Goal: Transaction & Acquisition: Purchase product/service

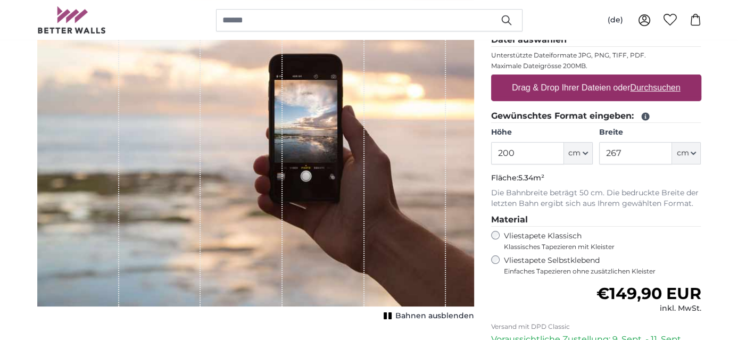
scroll to position [106, 0]
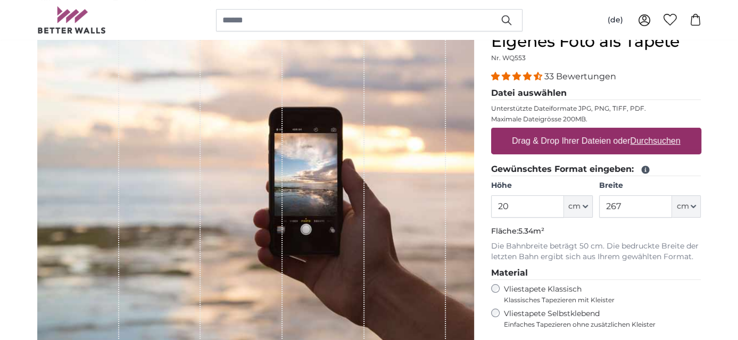
type input "2"
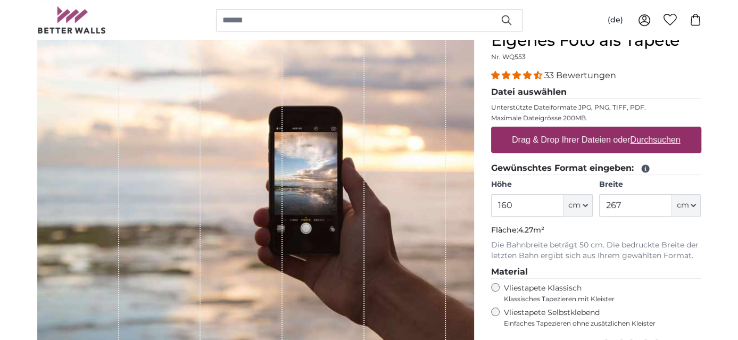
scroll to position [106, 0]
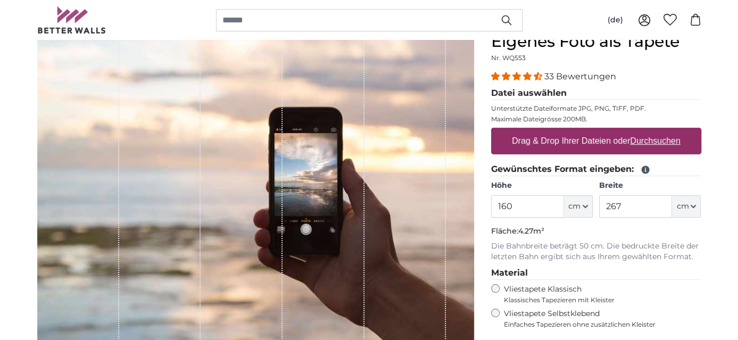
type input "160"
click at [544, 146] on label "Drag & Drop Ihrer Dateien oder Durchsuchen" at bounding box center [596, 140] width 177 height 21
click at [544, 131] on input "Drag & Drop Ihrer Dateien oder Durchsuchen" at bounding box center [596, 129] width 210 height 3
type input "**********"
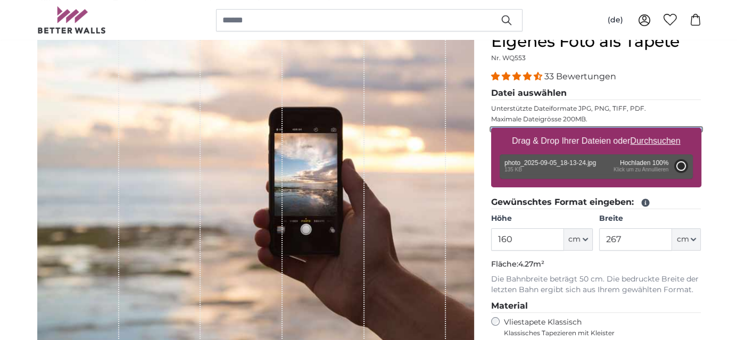
type input "73.2"
type input "71"
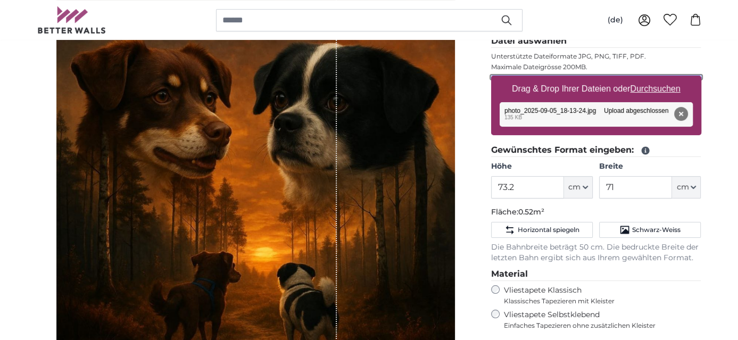
scroll to position [106, 0]
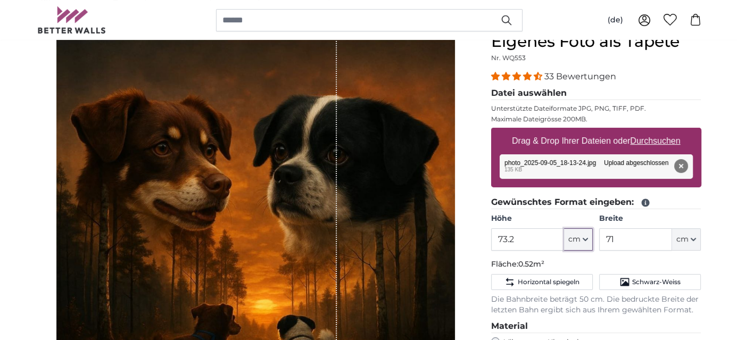
click at [578, 242] on span "cm" at bounding box center [574, 239] width 12 height 11
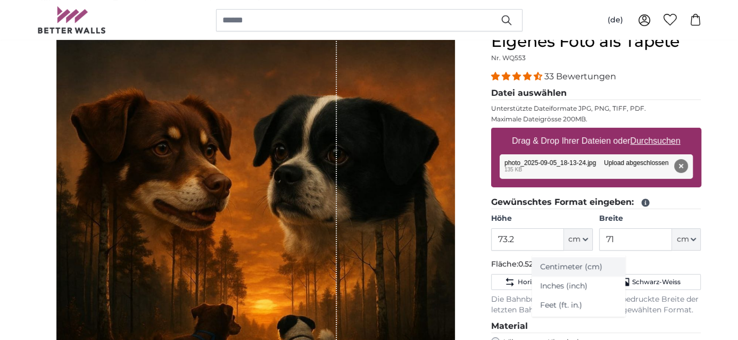
click at [575, 271] on link "Centimeter (cm)" at bounding box center [579, 267] width 94 height 19
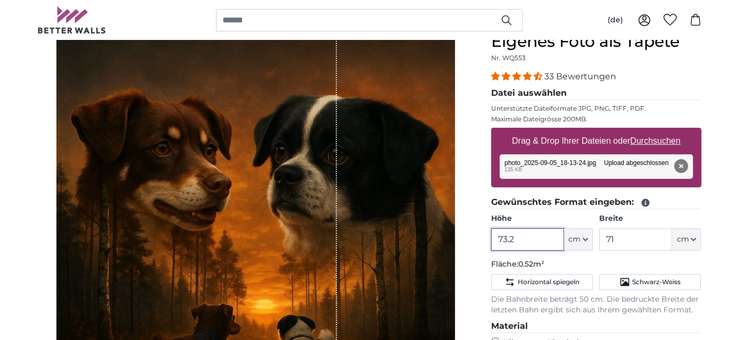
click at [522, 241] on input "73.2" at bounding box center [527, 239] width 73 height 22
type input "7"
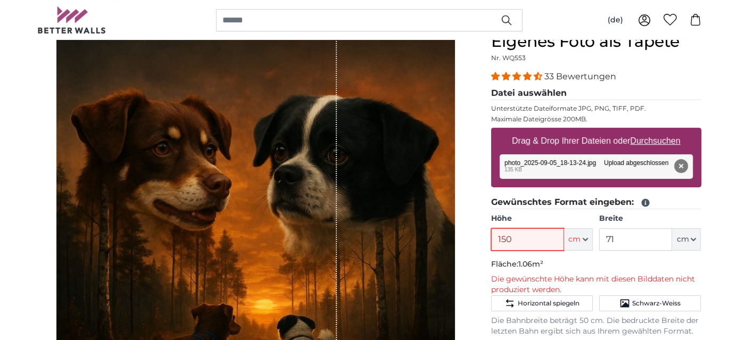
type input "150"
click at [622, 240] on input "71" at bounding box center [635, 239] width 73 height 22
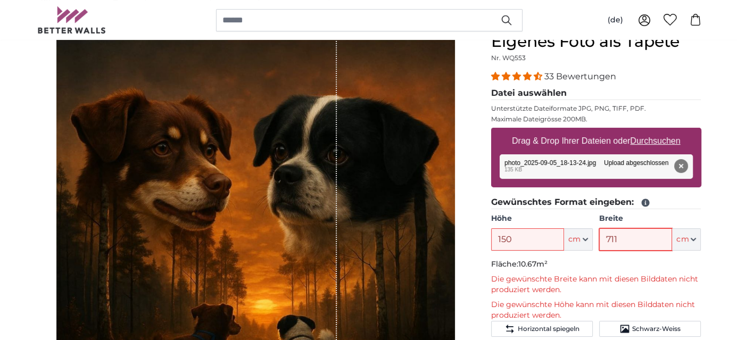
click at [624, 241] on input "711" at bounding box center [635, 239] width 73 height 22
type input "7"
type input "150"
click at [559, 240] on input "150" at bounding box center [527, 239] width 73 height 22
type input "1"
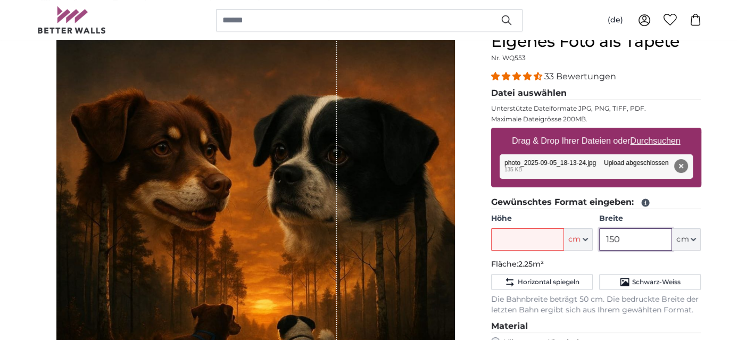
click at [629, 242] on input "150" at bounding box center [635, 239] width 73 height 22
type input "150"
click at [513, 240] on input "Höhe" at bounding box center [527, 239] width 73 height 22
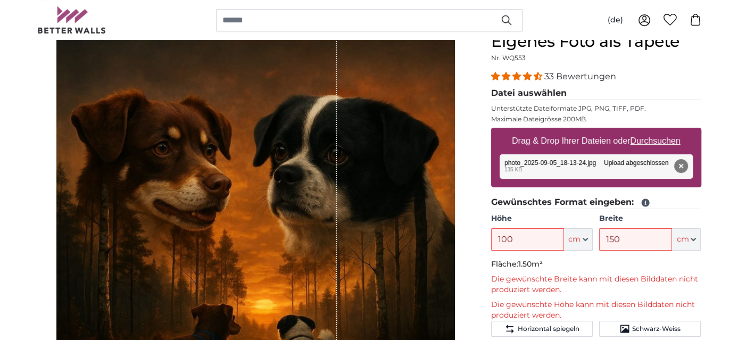
click at [641, 203] on icon at bounding box center [645, 203] width 8 height 8
click at [606, 172] on div "Entfernen Nochmal versuchen Entfernen Hochladen Abbrechen Nochmal versuchen Ent…" at bounding box center [596, 166] width 193 height 24
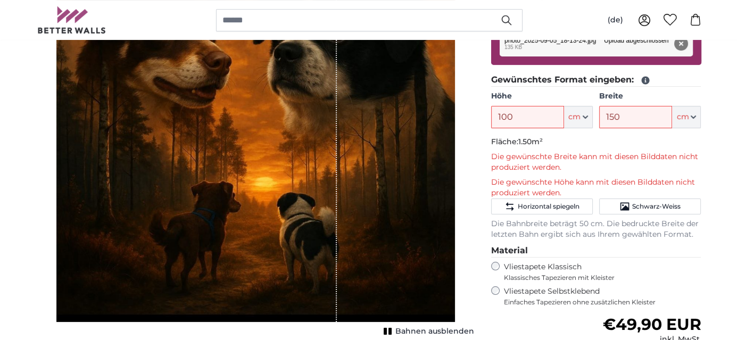
scroll to position [213, 0]
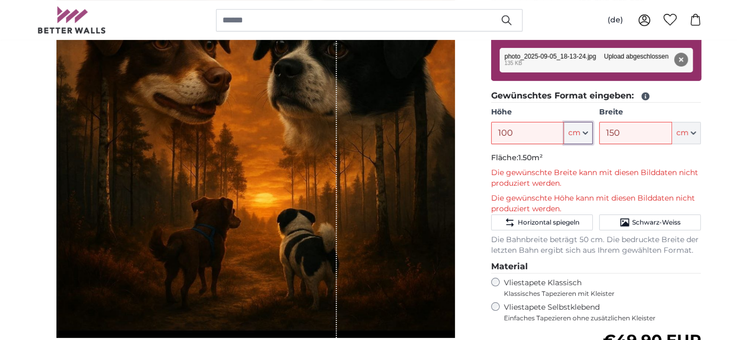
click at [578, 133] on span "cm" at bounding box center [574, 133] width 12 height 11
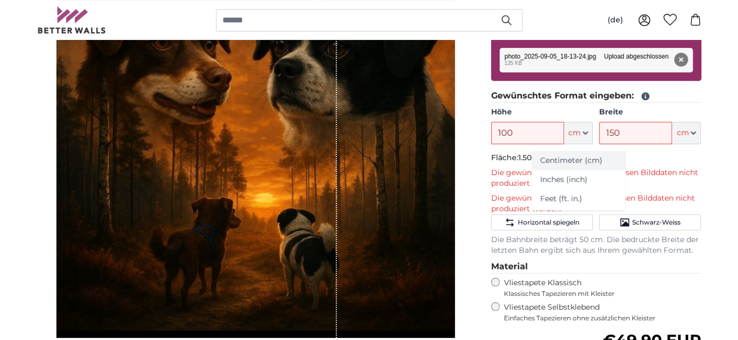
click at [552, 160] on link "Centimeter (cm)" at bounding box center [579, 160] width 94 height 19
type input "73.2"
type input "71"
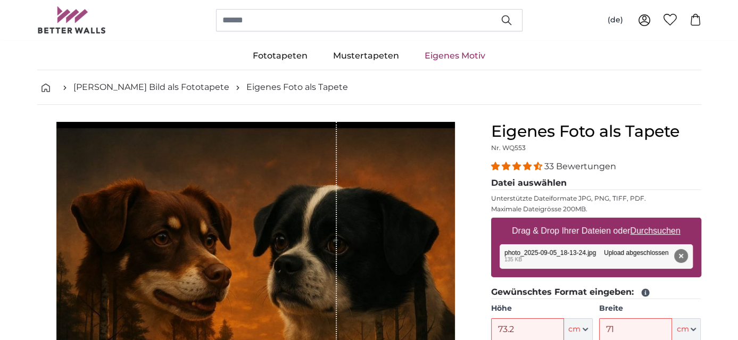
scroll to position [0, 0]
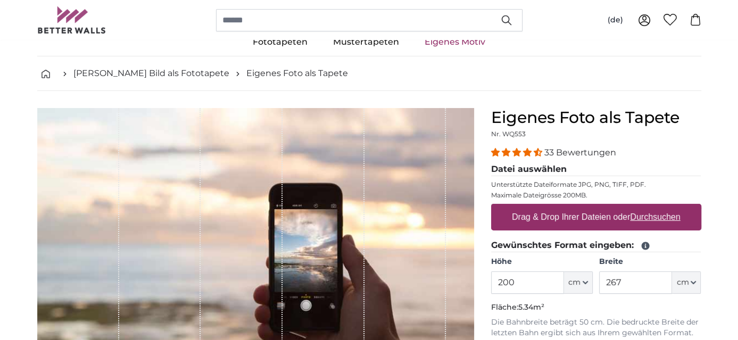
scroll to position [53, 0]
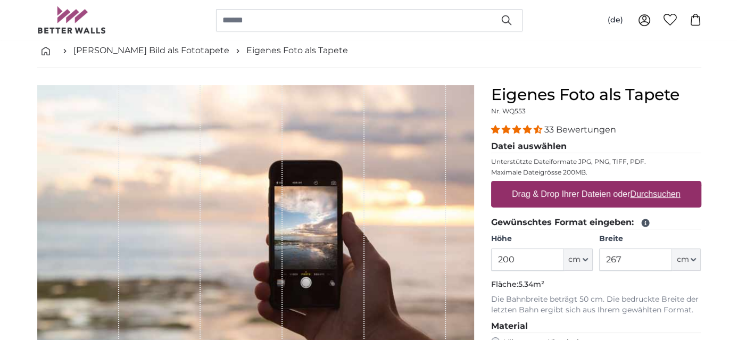
click at [568, 193] on label "Drag & Drop Ihrer Dateien oder Durchsuchen" at bounding box center [596, 194] width 177 height 21
click at [568, 184] on input "Drag & Drop Ihrer Dateien oder Durchsuchen" at bounding box center [596, 182] width 210 height 3
type input "**********"
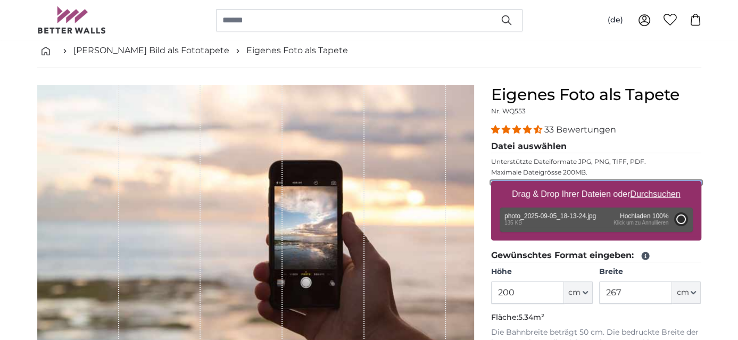
type input "73.2"
type input "71"
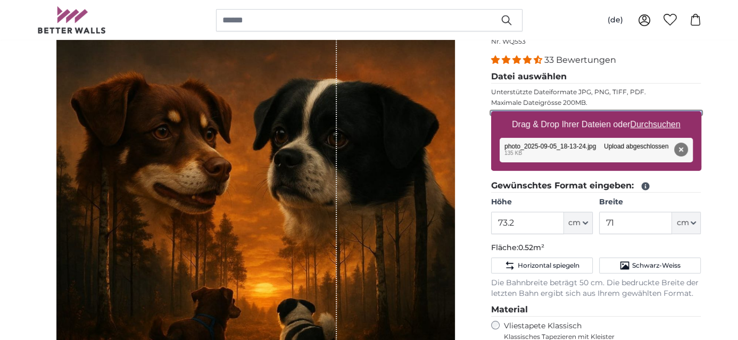
scroll to position [106, 0]
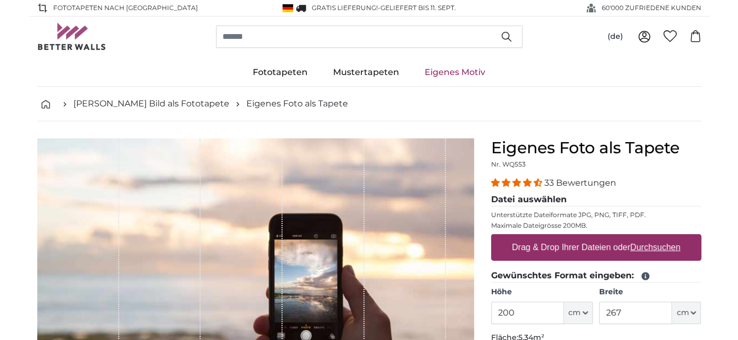
click at [516, 254] on label "Drag & Drop Ihrer Dateien oder Durchsuchen" at bounding box center [596, 247] width 177 height 21
click at [516, 237] on input "Drag & Drop Ihrer Dateien oder Durchsuchen" at bounding box center [596, 235] width 210 height 3
type input "**********"
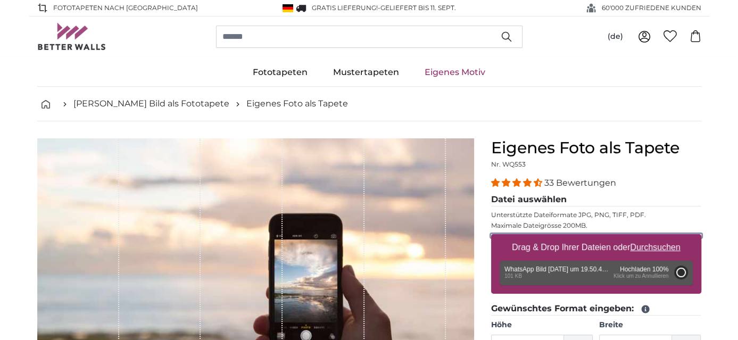
type input "66"
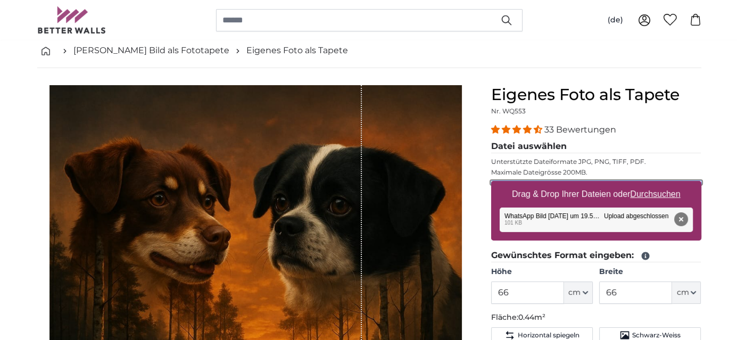
scroll to position [106, 0]
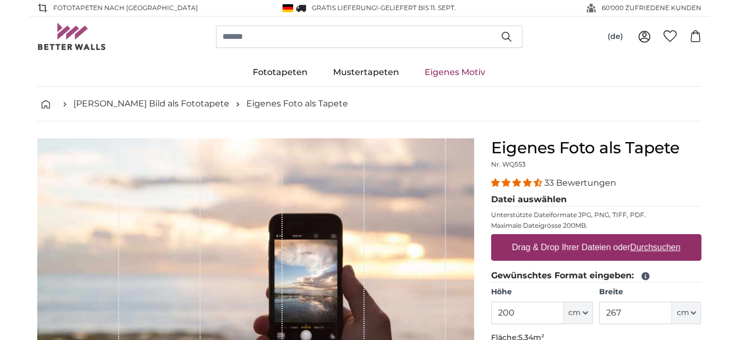
click at [539, 240] on label "Drag & Drop Ihrer Dateien oder Durchsuchen" at bounding box center [596, 247] width 177 height 21
click at [539, 237] on input "Drag & Drop Ihrer Dateien oder Durchsuchen" at bounding box center [596, 235] width 210 height 3
type input "**********"
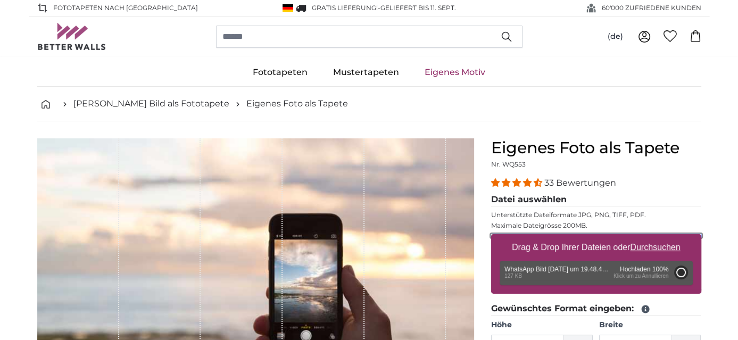
type input "98.5"
type input "66"
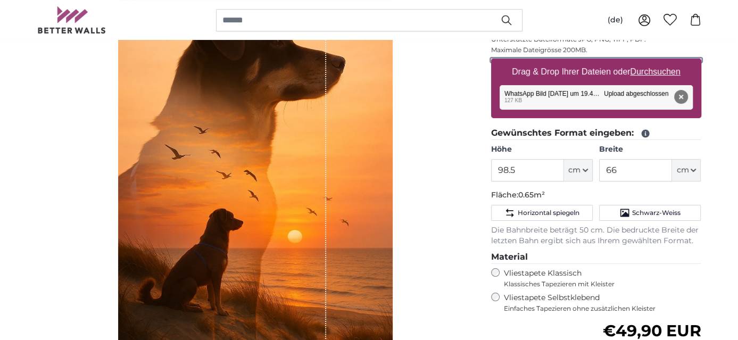
scroll to position [160, 0]
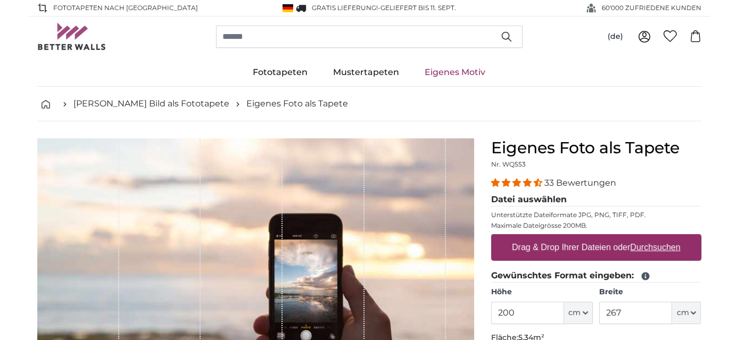
click at [547, 246] on label "Drag & Drop Ihrer Dateien oder Durchsuchen" at bounding box center [596, 247] width 177 height 21
click at [547, 237] on input "Drag & Drop Ihrer Dateien oder Durchsuchen" at bounding box center [596, 235] width 210 height 3
type input "**********"
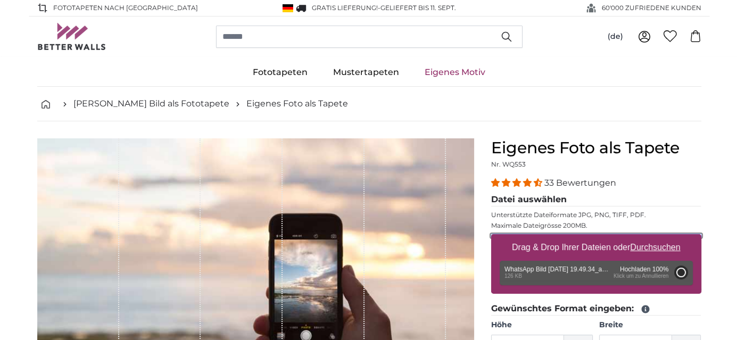
type input "66"
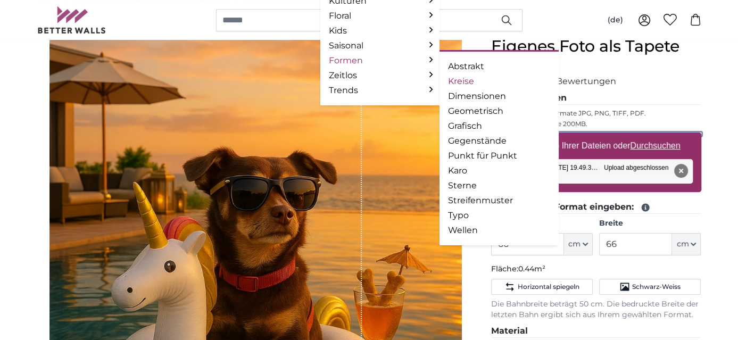
scroll to position [106, 0]
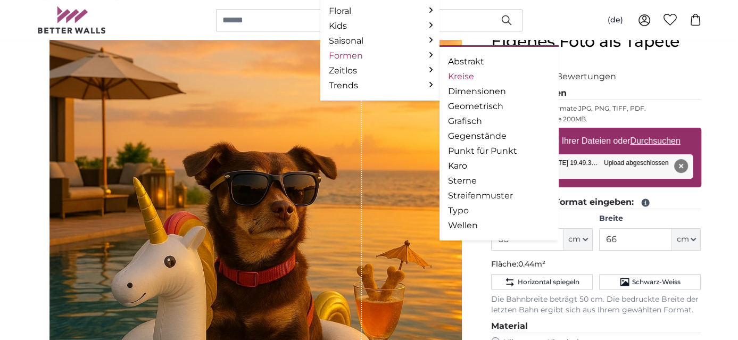
click at [450, 75] on link "Kreise" at bounding box center [499, 76] width 102 height 13
